Goal: Book appointment/travel/reservation

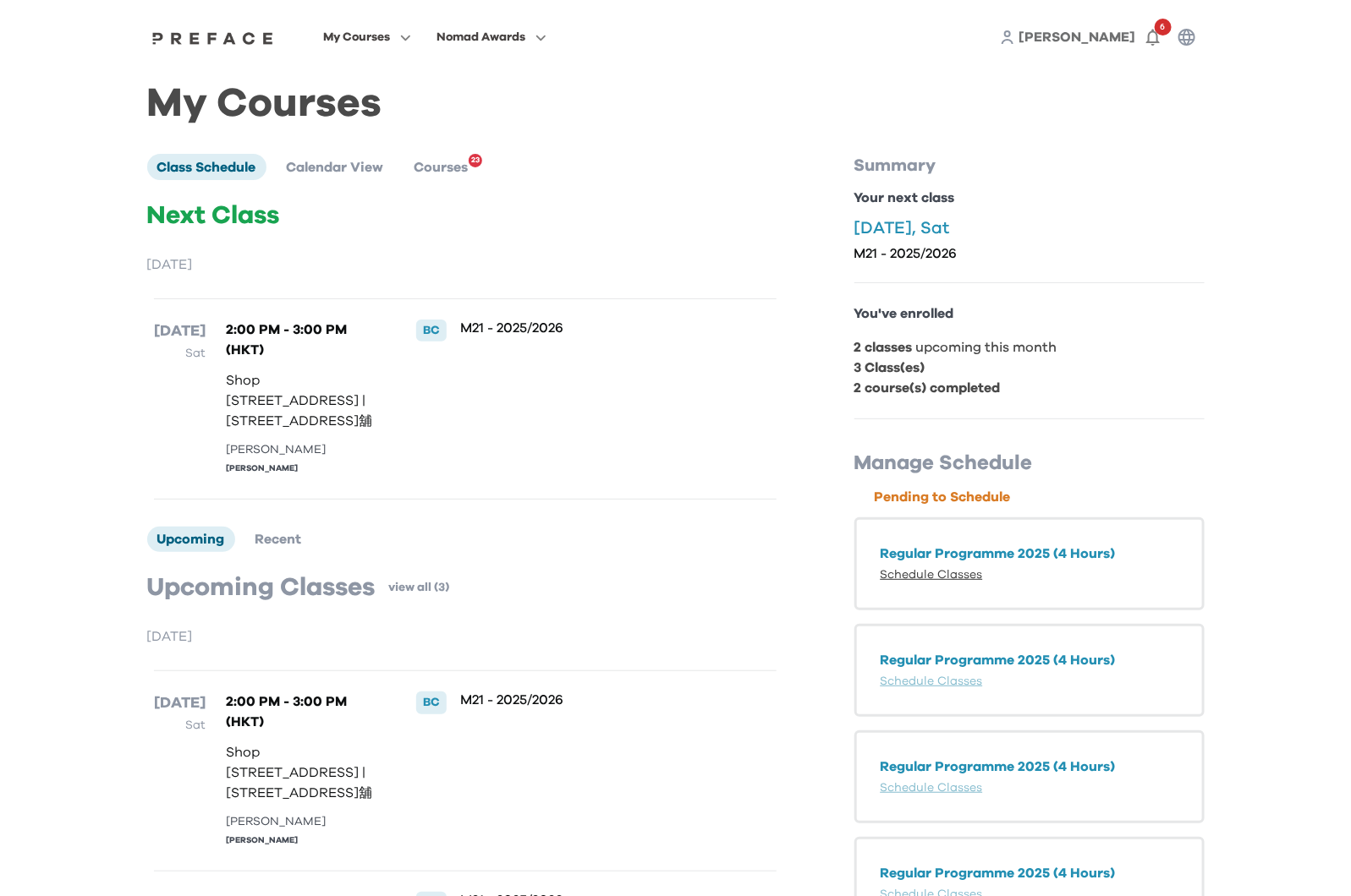
click at [954, 578] on link "Schedule Classes" at bounding box center [932, 575] width 102 height 12
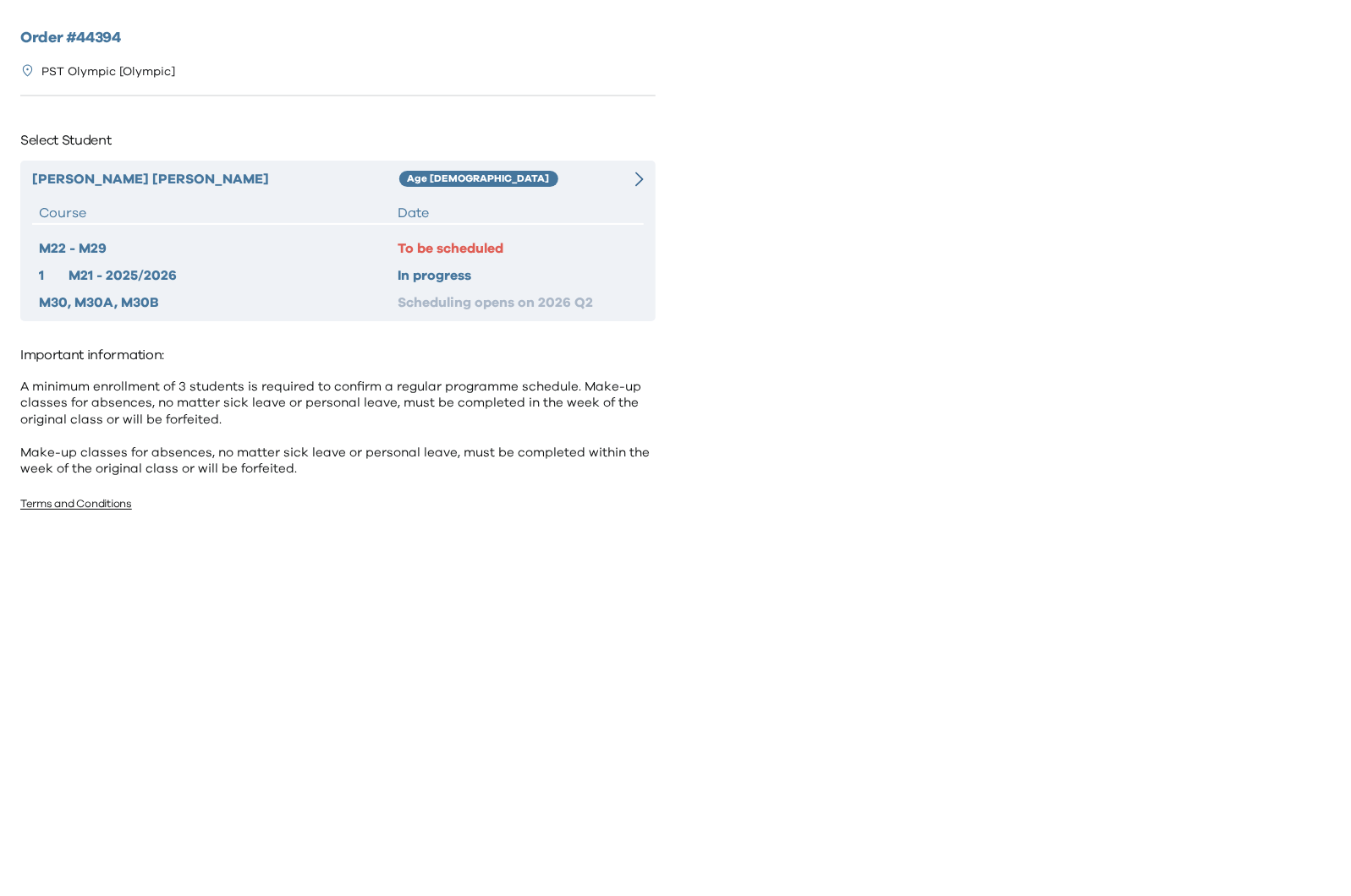
click at [552, 224] on hr at bounding box center [338, 224] width 612 height 2
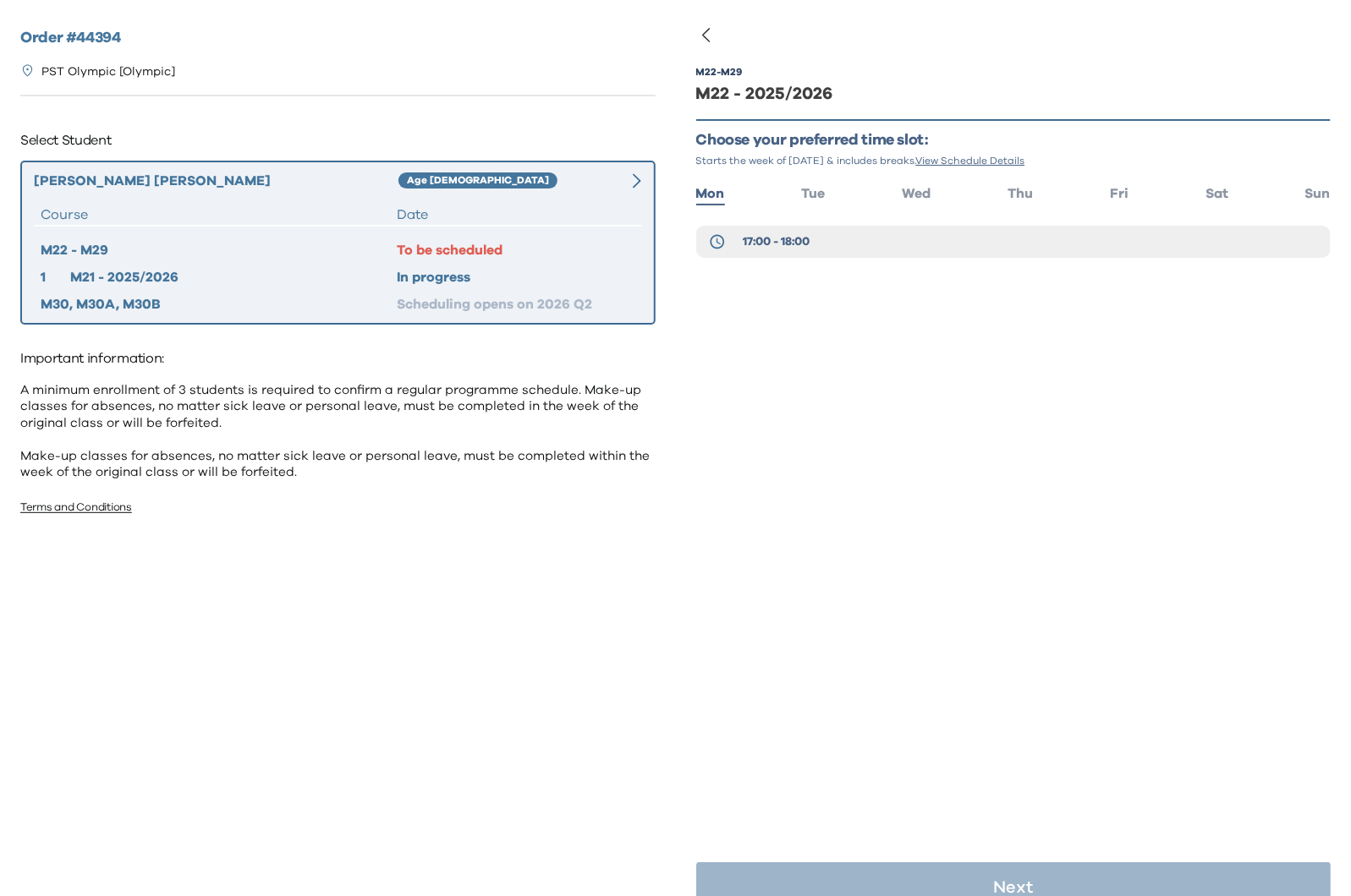
click at [1231, 200] on ul "Mon Tue Wed Thu Fri Sat Sun" at bounding box center [1014, 192] width 635 height 25
click at [1214, 198] on span "Sat" at bounding box center [1217, 193] width 23 height 14
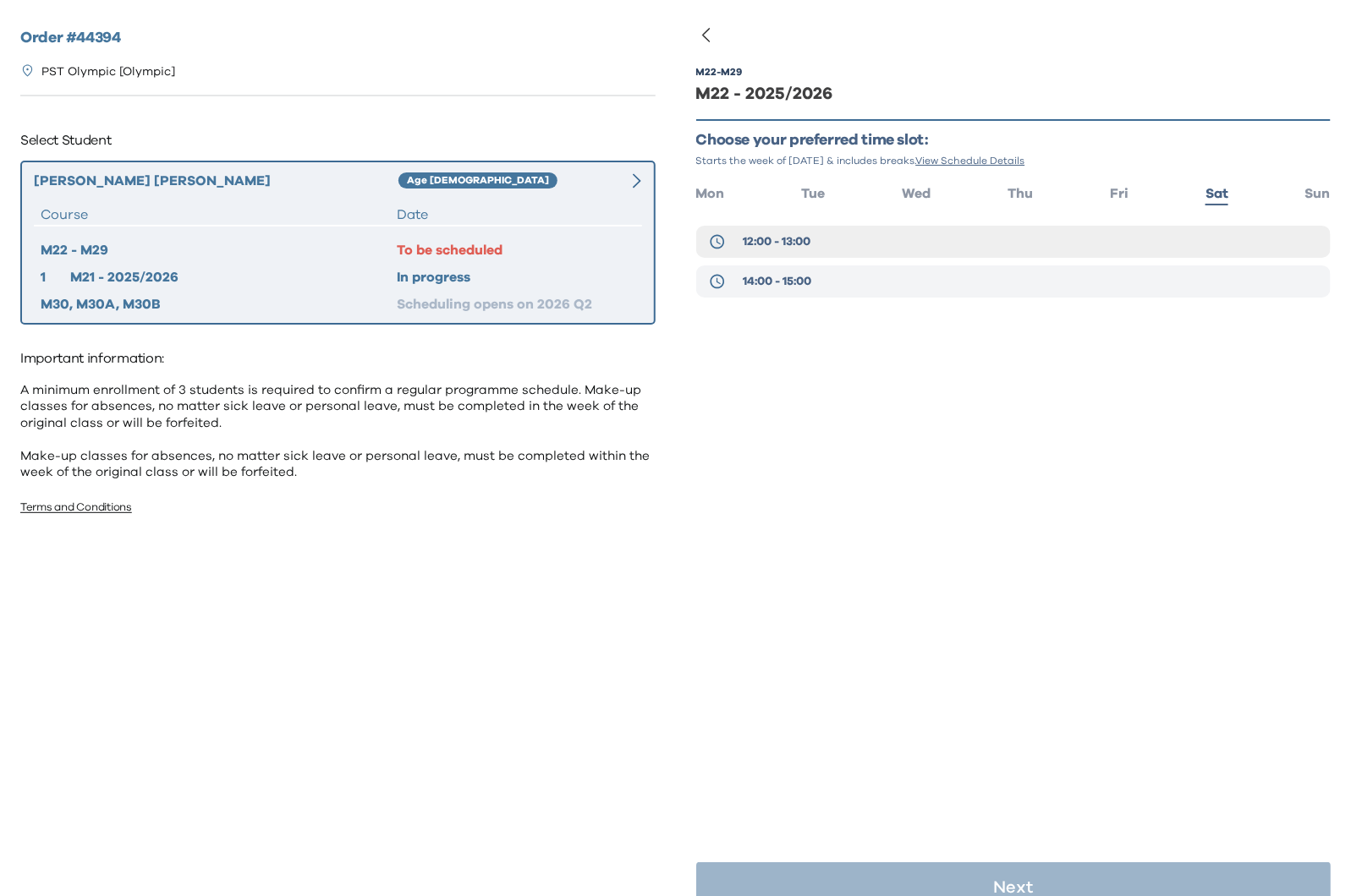
click at [890, 295] on button "14:00 - 15:00" at bounding box center [1014, 281] width 635 height 32
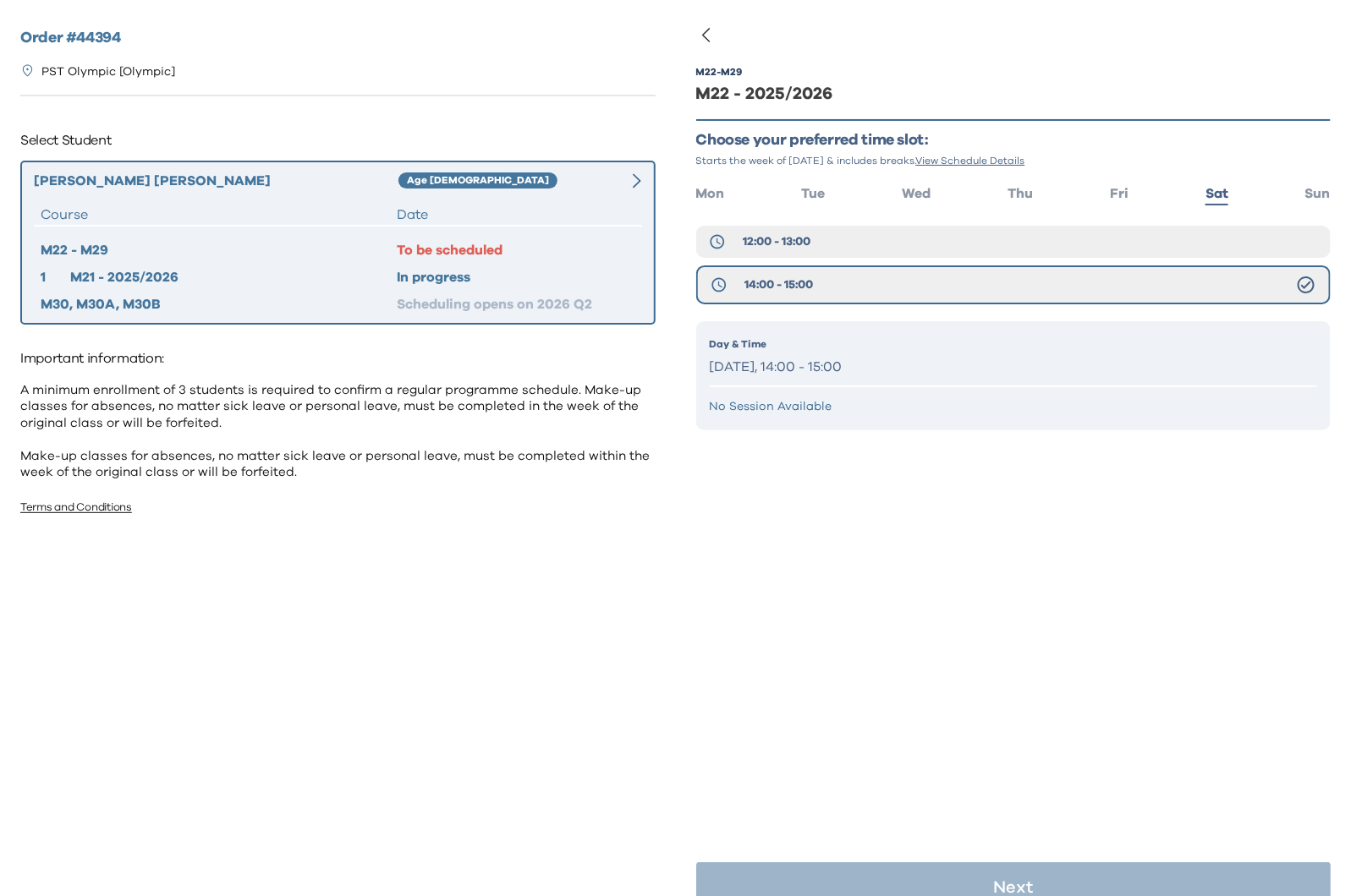
click at [866, 340] on p "Day & Time" at bounding box center [1014, 344] width 608 height 16
